Goal: Task Accomplishment & Management: Use online tool/utility

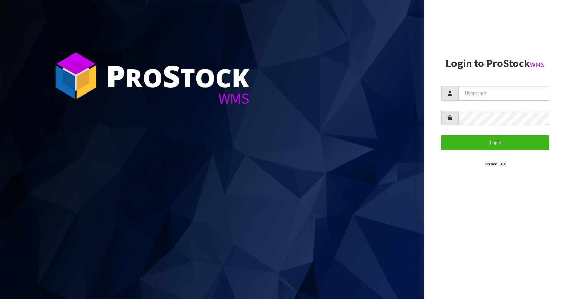
drag, startPoint x: 485, startPoint y: 86, endPoint x: 484, endPoint y: 90, distance: 3.8
click at [485, 86] on section "Login to ProStock WMS Login Version 1.0.0" at bounding box center [495, 113] width 108 height 110
click at [484, 90] on input "text" at bounding box center [503, 93] width 91 height 14
type input "[EMAIL_ADDRESS][DOMAIN_NAME]"
click at [441, 135] on button "Login" at bounding box center [495, 142] width 108 height 14
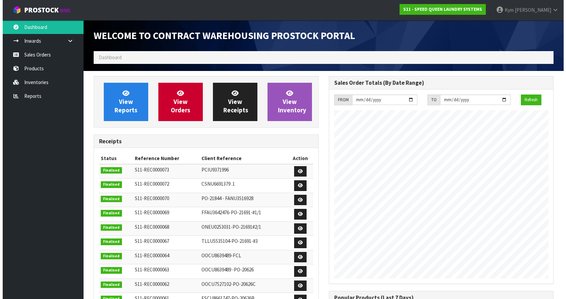
scroll to position [275, 235]
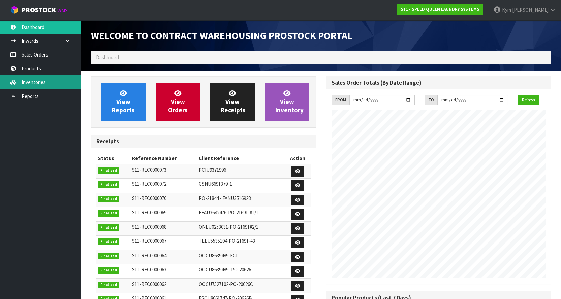
click at [28, 76] on link "Inventories" at bounding box center [40, 82] width 81 height 14
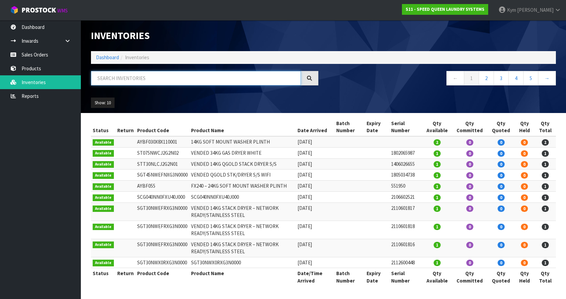
click at [127, 79] on input "text" at bounding box center [196, 78] width 210 height 14
paste input "SAT30ENN0RJG6W0000"
type input "SAT30ENN0RJG6W0000"
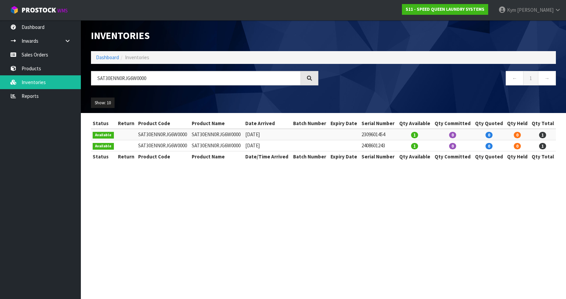
click at [307, 78] on div at bounding box center [310, 78] width 18 height 14
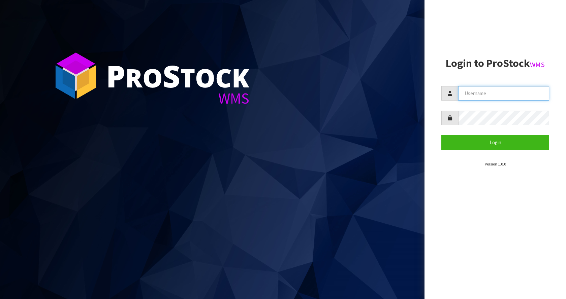
click at [527, 89] on input "text" at bounding box center [503, 93] width 91 height 14
type input "[EMAIL_ADDRESS][DOMAIN_NAME]"
click at [441, 135] on button "Login" at bounding box center [495, 142] width 108 height 14
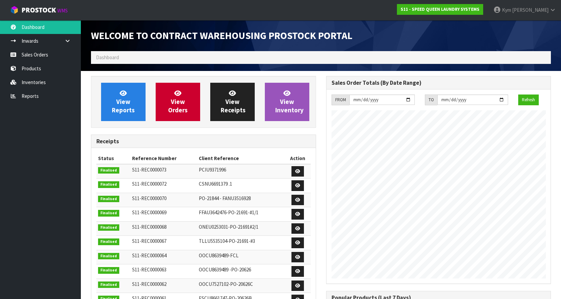
scroll to position [275, 235]
click at [29, 58] on link "Sales Orders" at bounding box center [40, 55] width 81 height 14
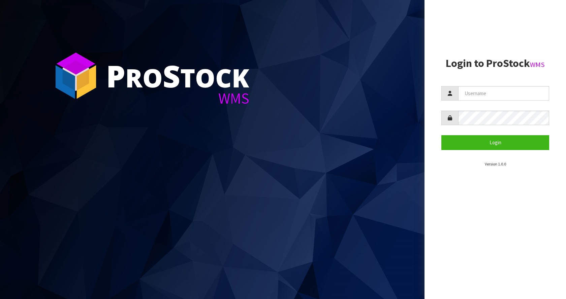
click at [535, 83] on section "Login to ProStock WMS Login Version 1.0.0" at bounding box center [495, 113] width 108 height 110
click at [530, 89] on input "text" at bounding box center [503, 93] width 91 height 14
type input "."
click at [441, 135] on button "Login" at bounding box center [495, 142] width 108 height 14
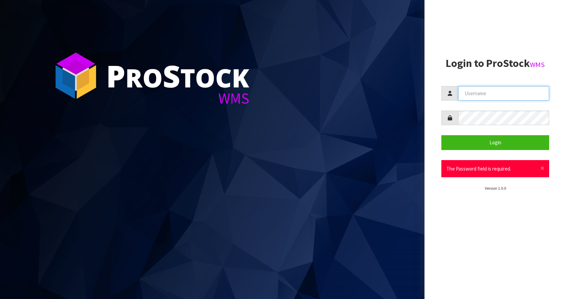
type input "\"
type input "[EMAIL_ADDRESS][DOMAIN_NAME]"
click at [441, 135] on button "Login" at bounding box center [495, 142] width 108 height 14
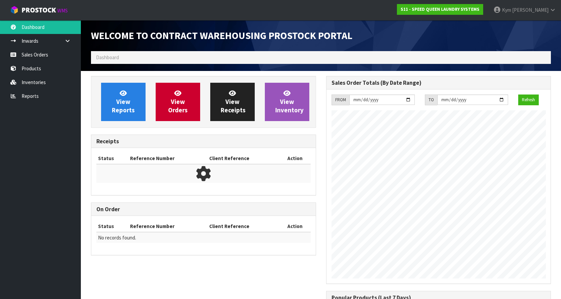
scroll to position [275, 235]
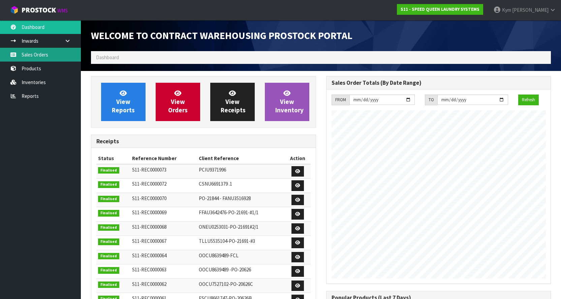
click at [50, 54] on link "Sales Orders" at bounding box center [40, 55] width 81 height 14
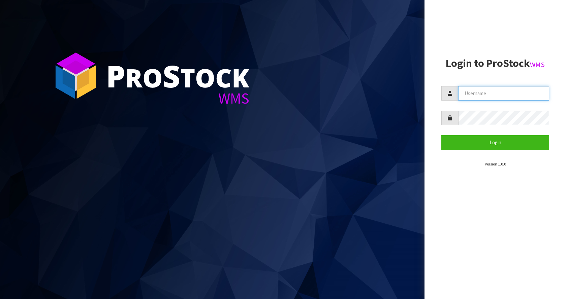
click at [517, 91] on input "text" at bounding box center [503, 93] width 91 height 14
type input "[EMAIL_ADDRESS][DOMAIN_NAME]"
click at [441, 135] on button "Login" at bounding box center [495, 142] width 108 height 14
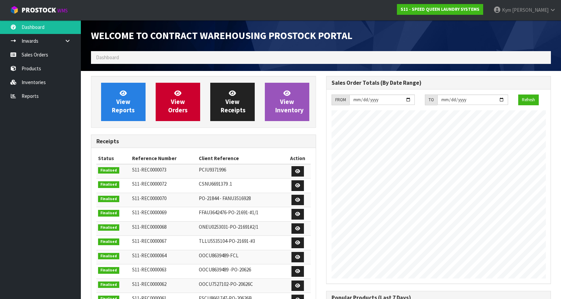
scroll to position [275, 235]
click at [52, 53] on link "Sales Orders" at bounding box center [40, 55] width 81 height 14
